Goal: Information Seeking & Learning: Check status

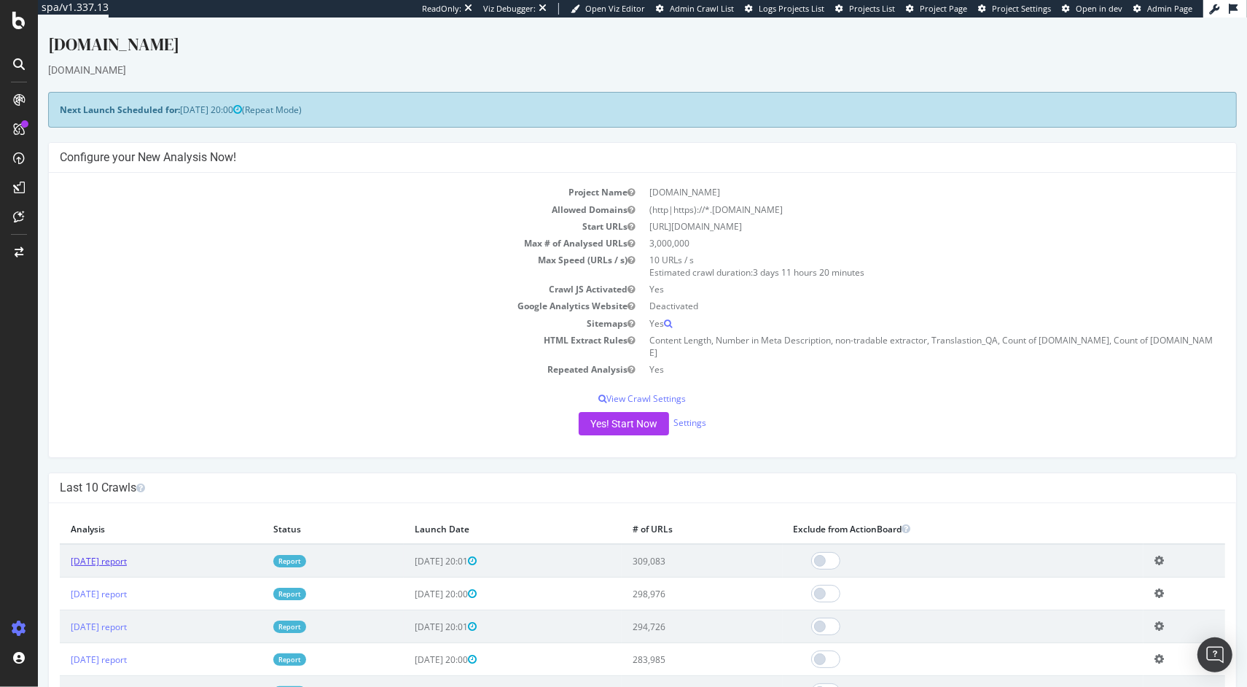
click at [127, 555] on link "[DATE] report" at bounding box center [99, 561] width 56 height 12
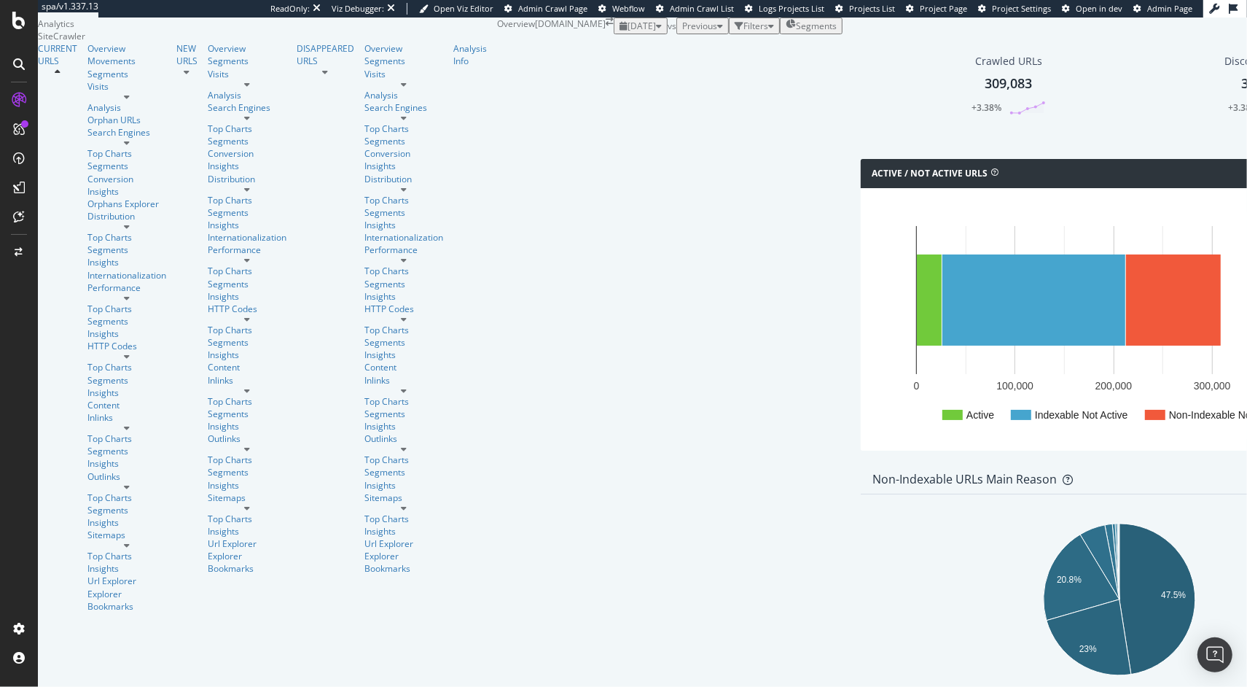
click at [883, 122] on div "Crawled URLs 309,083 +3.38%" at bounding box center [1009, 85] width 252 height 76
click at [87, 281] on div "Performance" at bounding box center [126, 287] width 79 height 12
